Goal: Find specific page/section: Find specific page/section

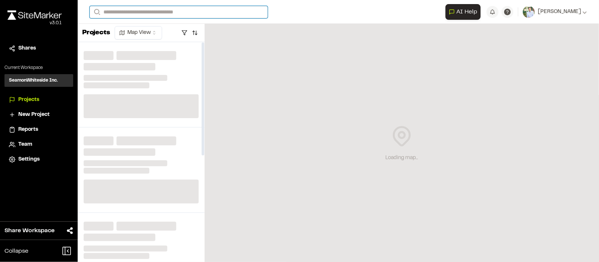
click at [156, 13] on input "Search" at bounding box center [179, 12] width 178 height 12
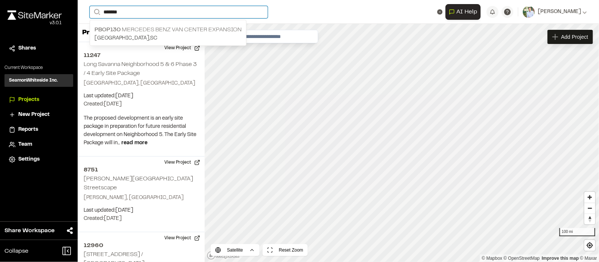
type input "*******"
click at [150, 30] on p "PBOP130 Mercedes Benz Van Center Expansion" at bounding box center [167, 29] width 147 height 9
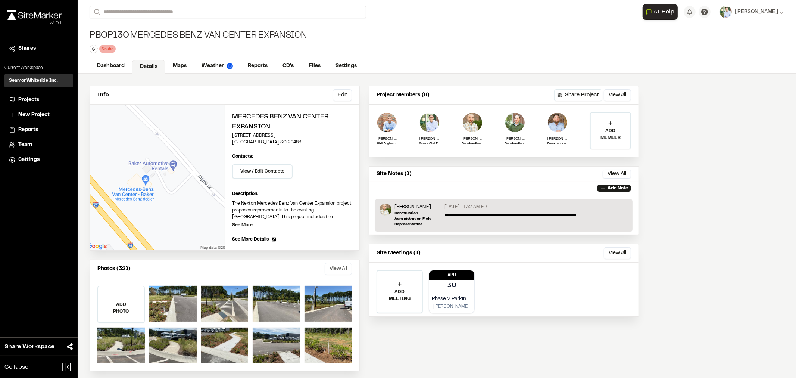
click at [345, 262] on button "View All" at bounding box center [338, 269] width 27 height 12
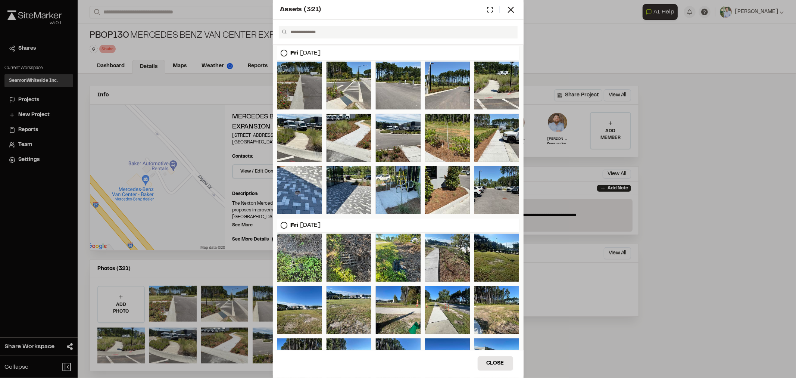
click at [306, 91] on div at bounding box center [299, 86] width 45 height 48
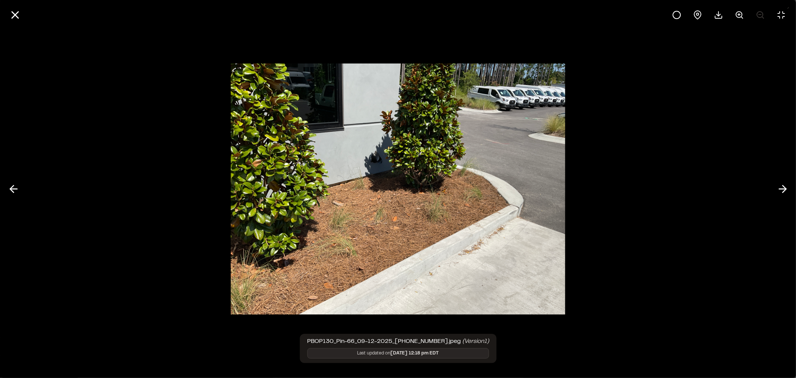
click at [531, 202] on img at bounding box center [398, 189] width 335 height 266
